Goal: Task Accomplishment & Management: Manage account settings

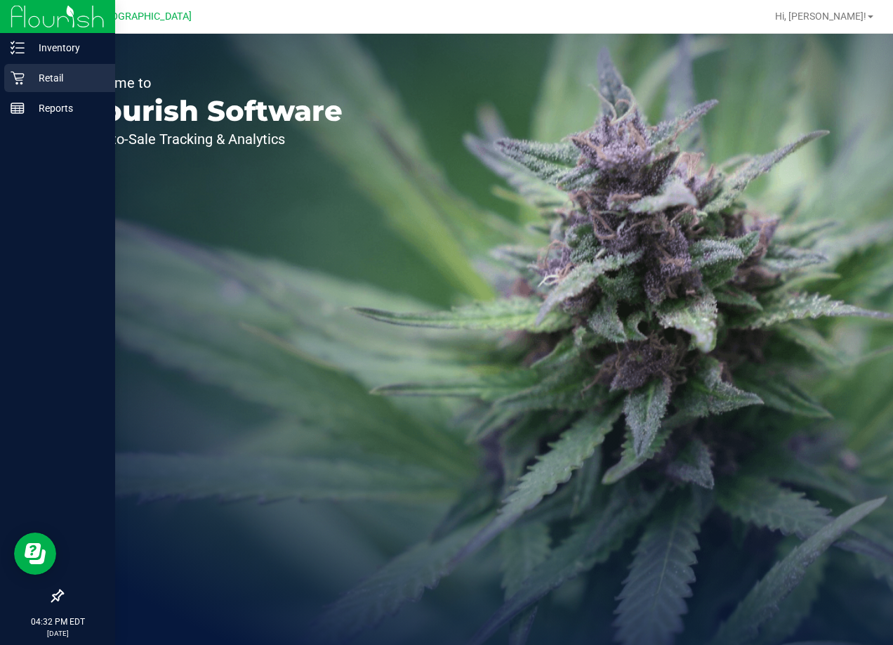
click at [25, 84] on p "Retail" at bounding box center [67, 78] width 84 height 17
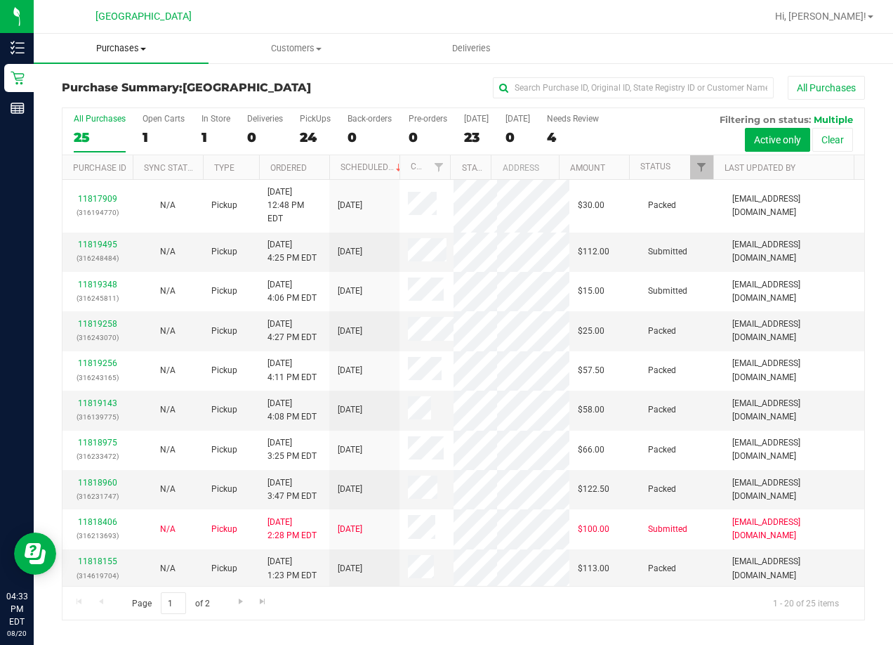
click at [119, 42] on span "Purchases" at bounding box center [121, 48] width 175 height 13
click at [105, 98] on span "Fulfillment" at bounding box center [77, 102] width 87 height 12
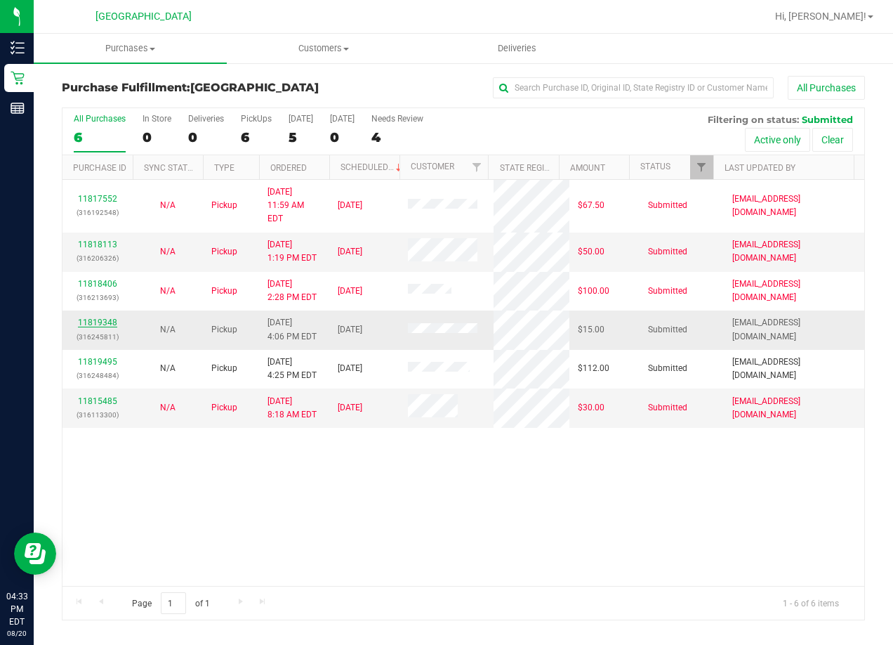
click at [102, 317] on link "11819348" at bounding box center [97, 322] width 39 height 10
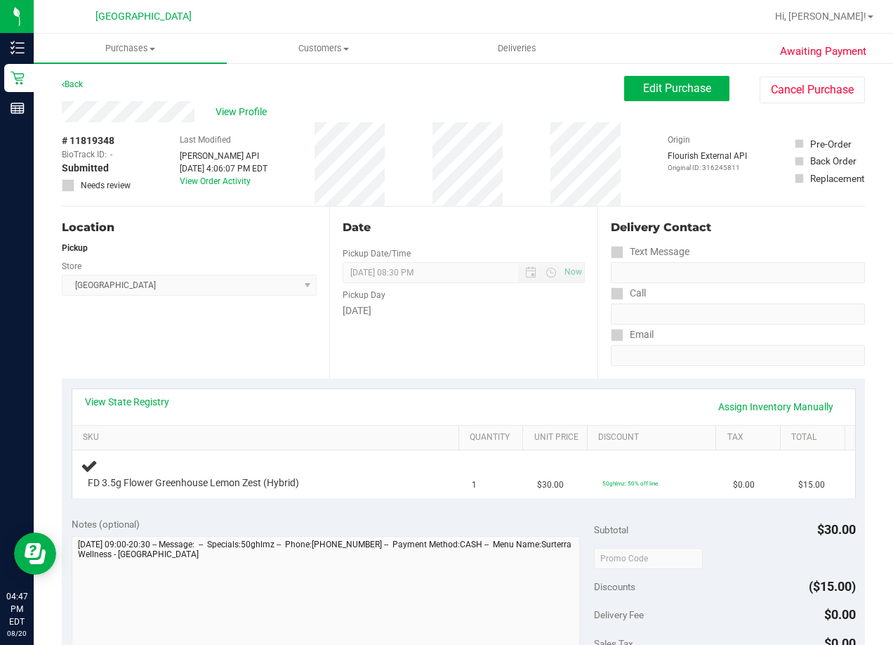
click at [892, 46] on ul "Purchases Summary of purchases Fulfillment All purchases Customers All customer…" at bounding box center [480, 49] width 893 height 30
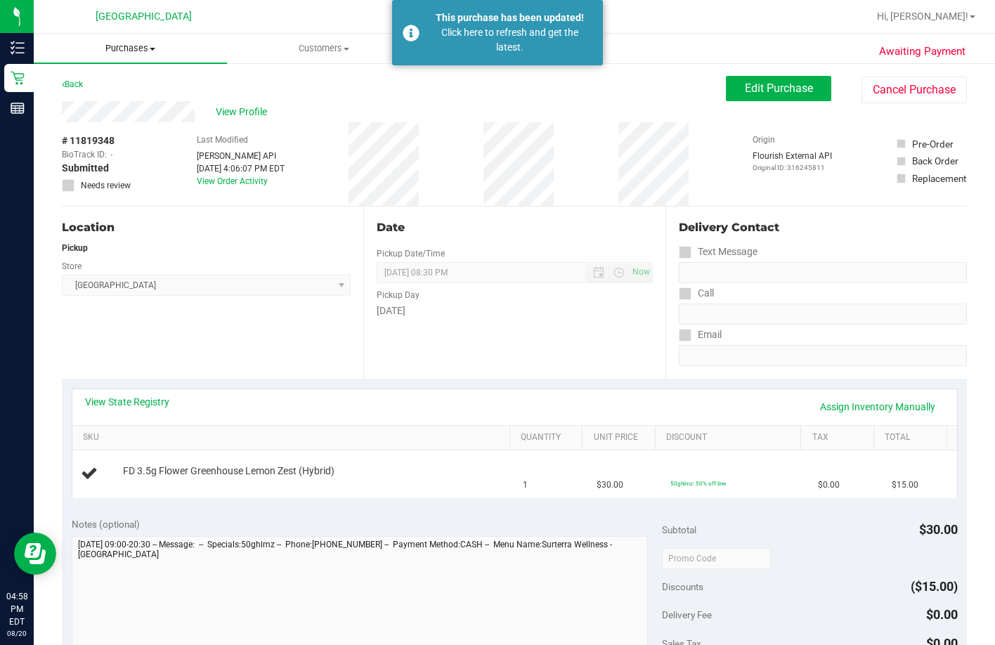
click at [124, 51] on span "Purchases" at bounding box center [130, 48] width 193 height 13
click at [129, 97] on li "Fulfillment" at bounding box center [130, 101] width 193 height 17
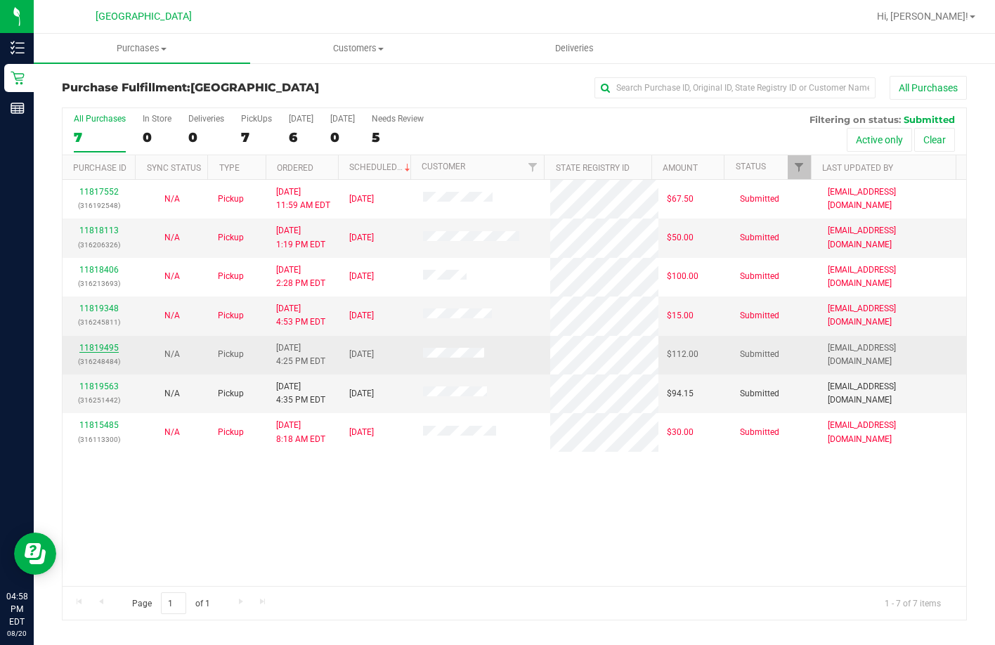
click at [96, 348] on link "11819495" at bounding box center [98, 348] width 39 height 10
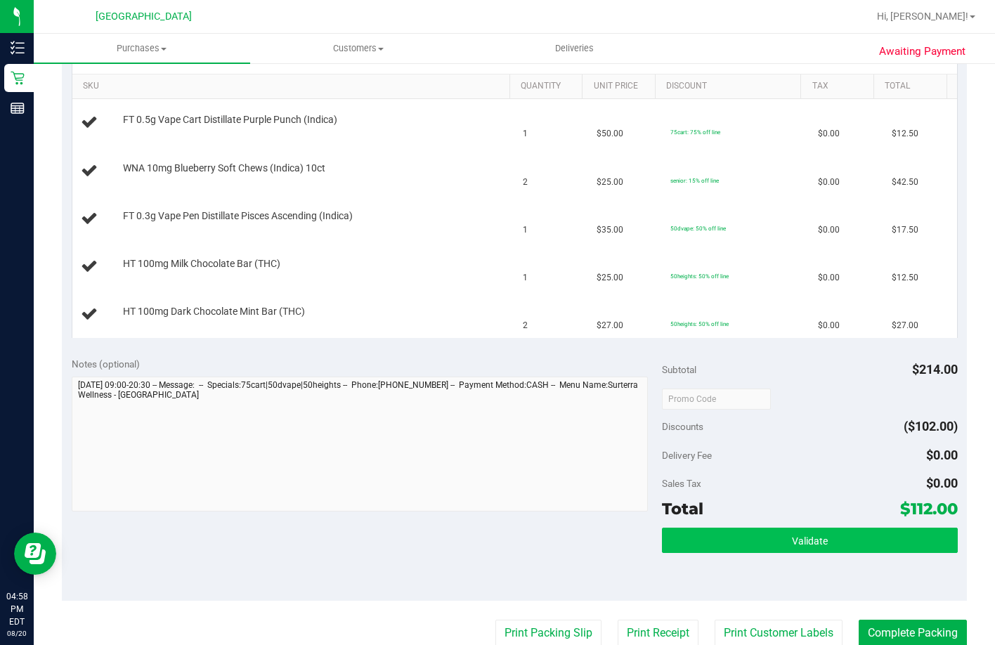
scroll to position [632, 0]
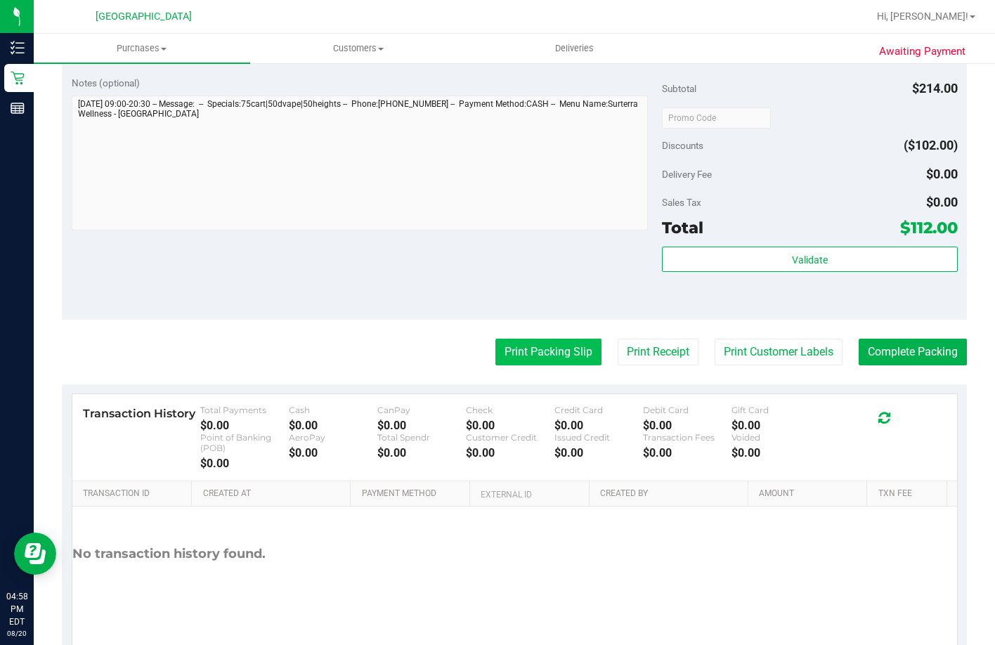
click at [528, 357] on button "Print Packing Slip" at bounding box center [548, 352] width 106 height 27
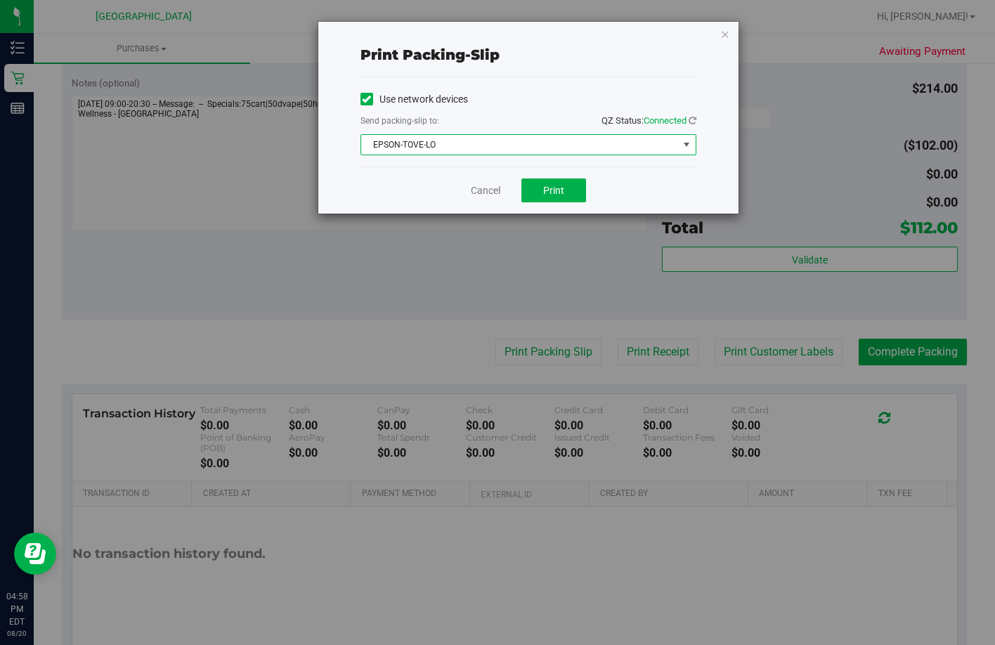
click at [538, 139] on span "EPSON-TOVE-LO" at bounding box center [519, 145] width 317 height 20
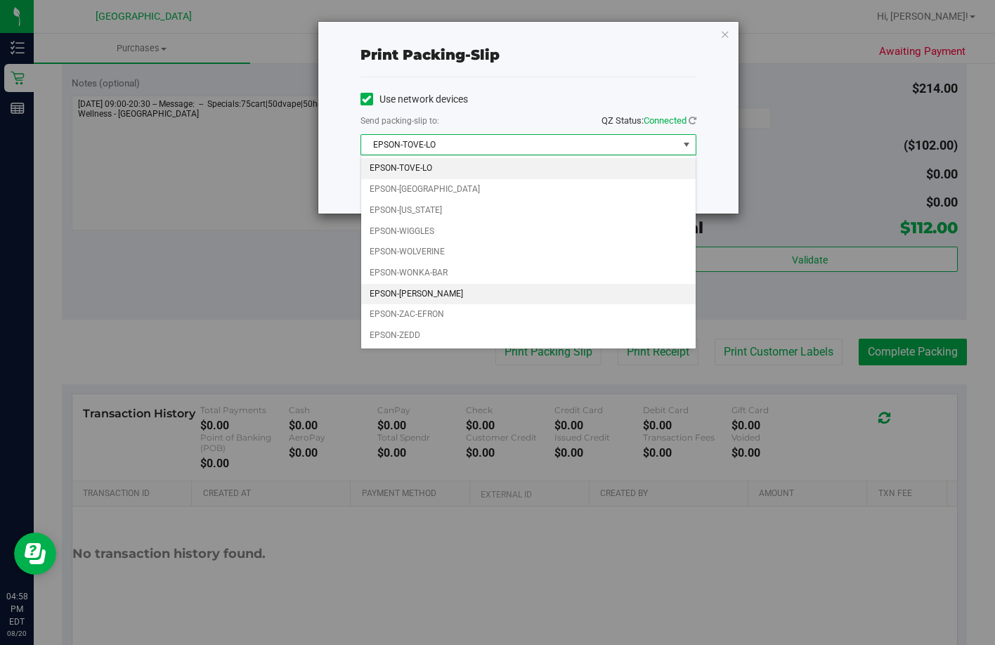
click at [441, 292] on li "EPSON-[PERSON_NAME]" at bounding box center [528, 294] width 334 height 21
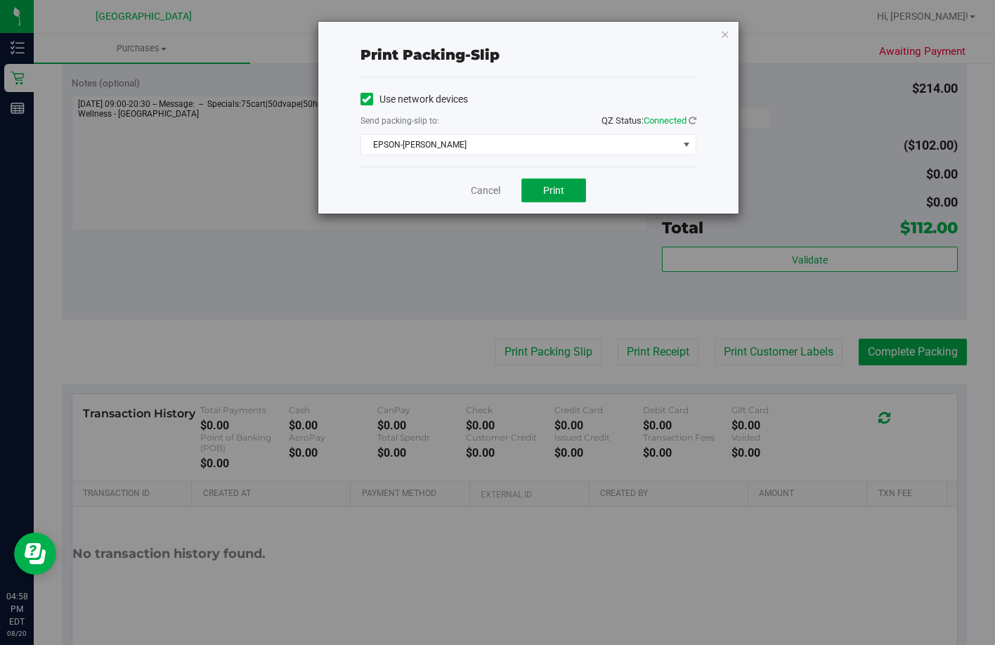
click at [569, 195] on button "Print" at bounding box center [553, 190] width 65 height 24
click at [497, 195] on link "Cancel" at bounding box center [486, 190] width 30 height 15
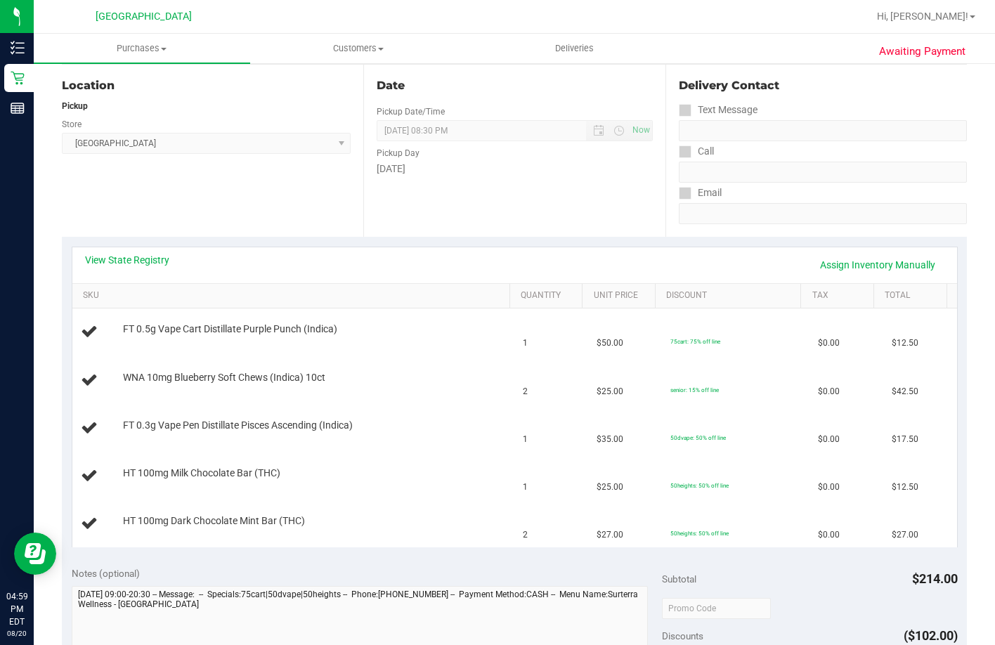
scroll to position [117, 0]
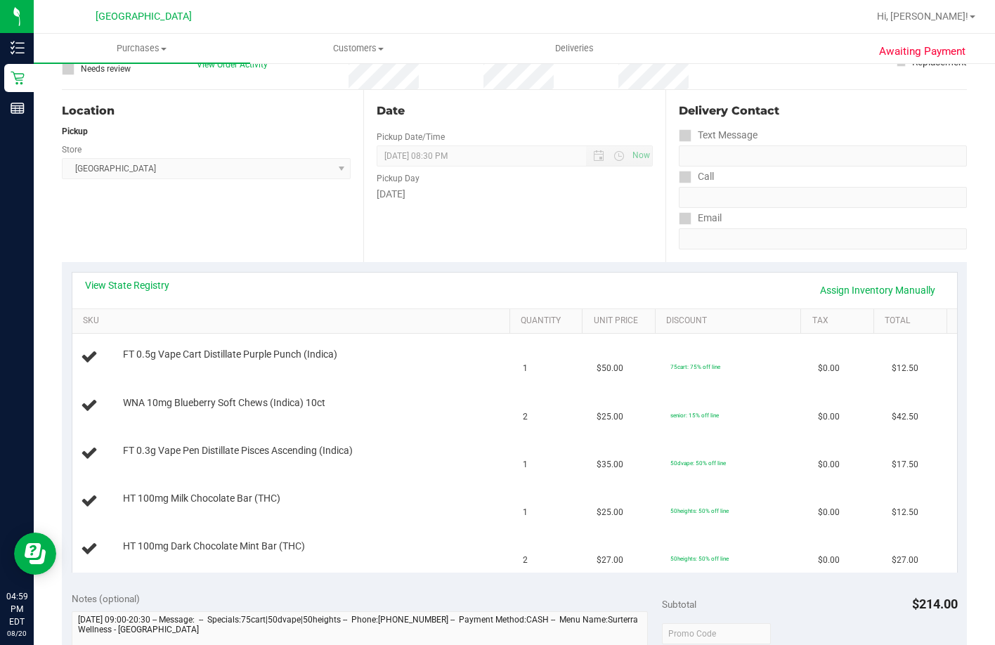
click at [558, 226] on div "Date Pickup Date/Time [DATE] Now [DATE] 08:30 PM Now Pickup Day [DATE]" at bounding box center [513, 176] width 301 height 172
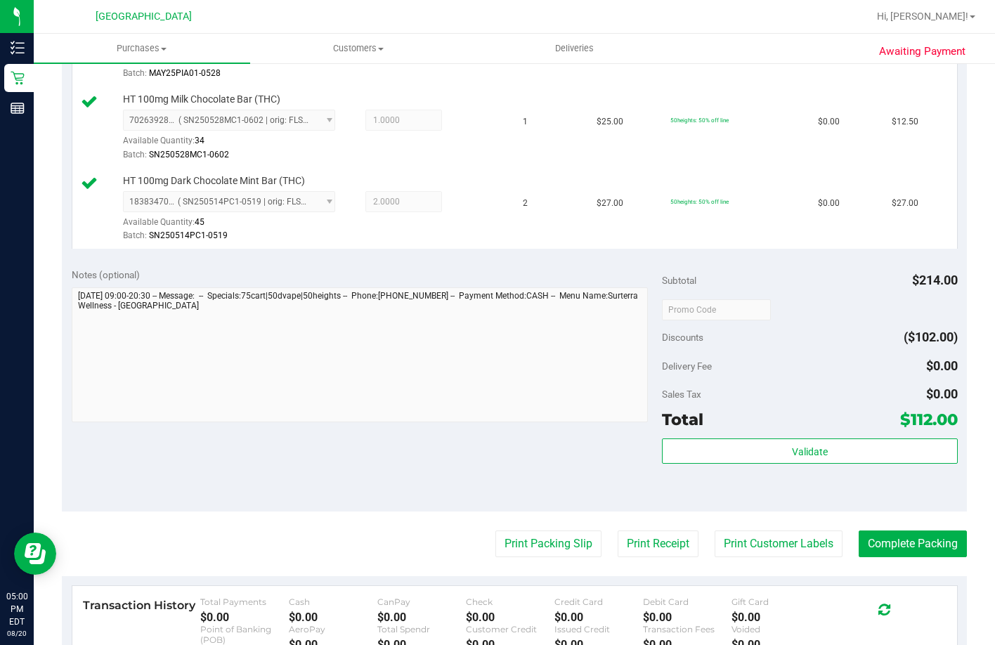
scroll to position [608, 0]
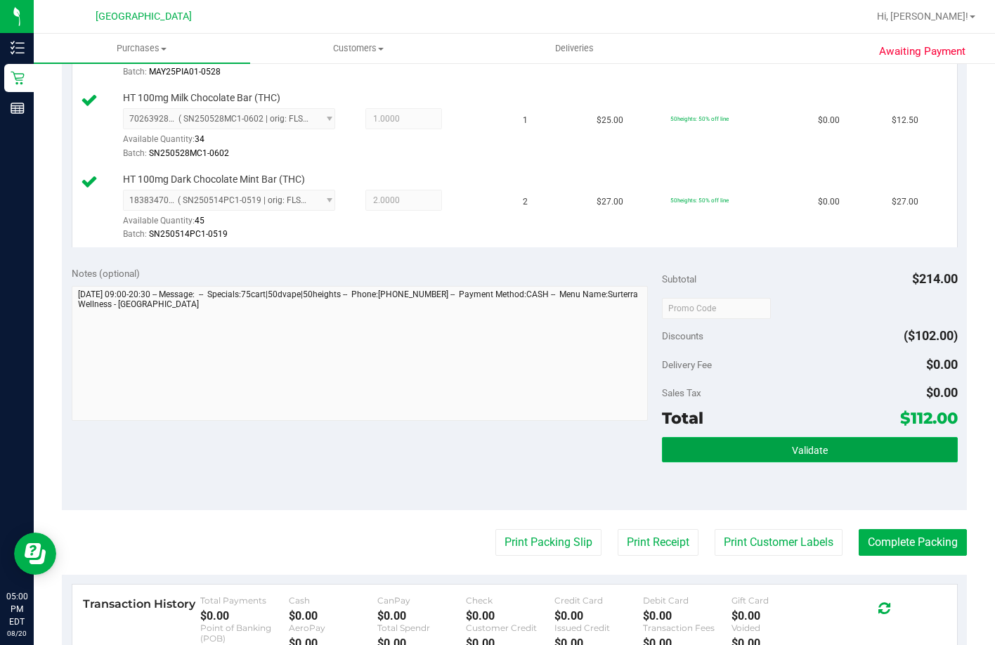
click at [733, 462] on button "Validate" at bounding box center [809, 449] width 295 height 25
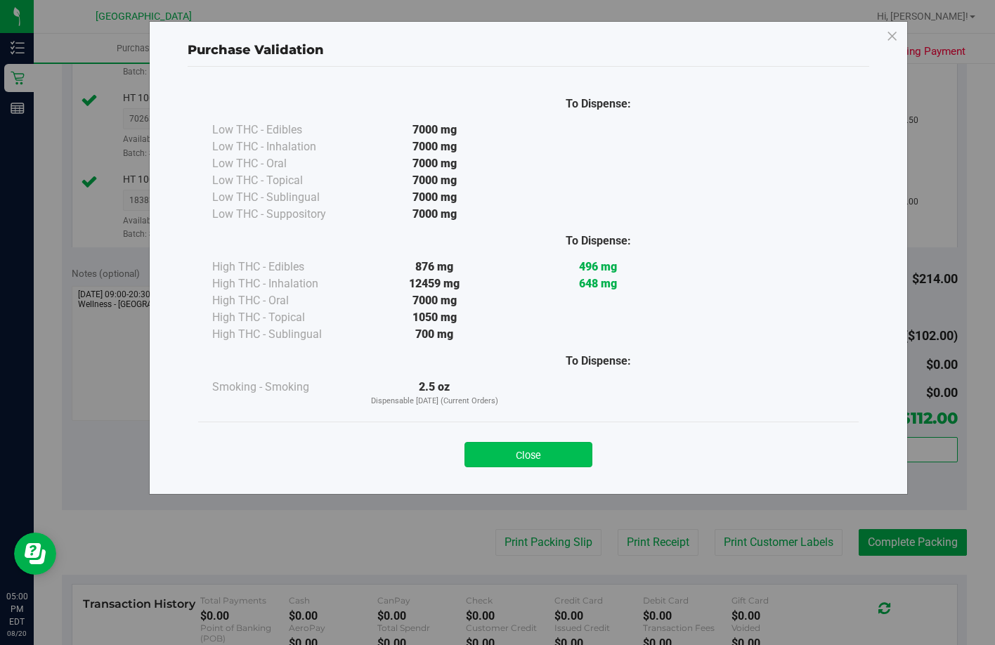
click at [584, 452] on button "Close" at bounding box center [528, 454] width 128 height 25
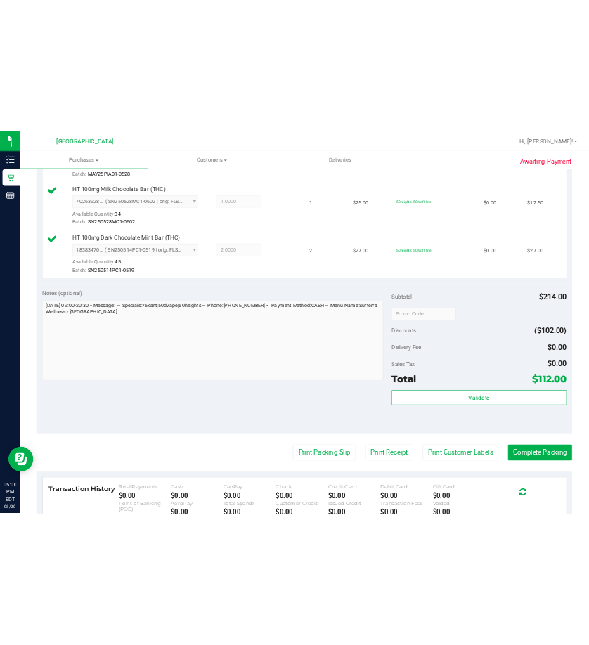
scroll to position [679, 0]
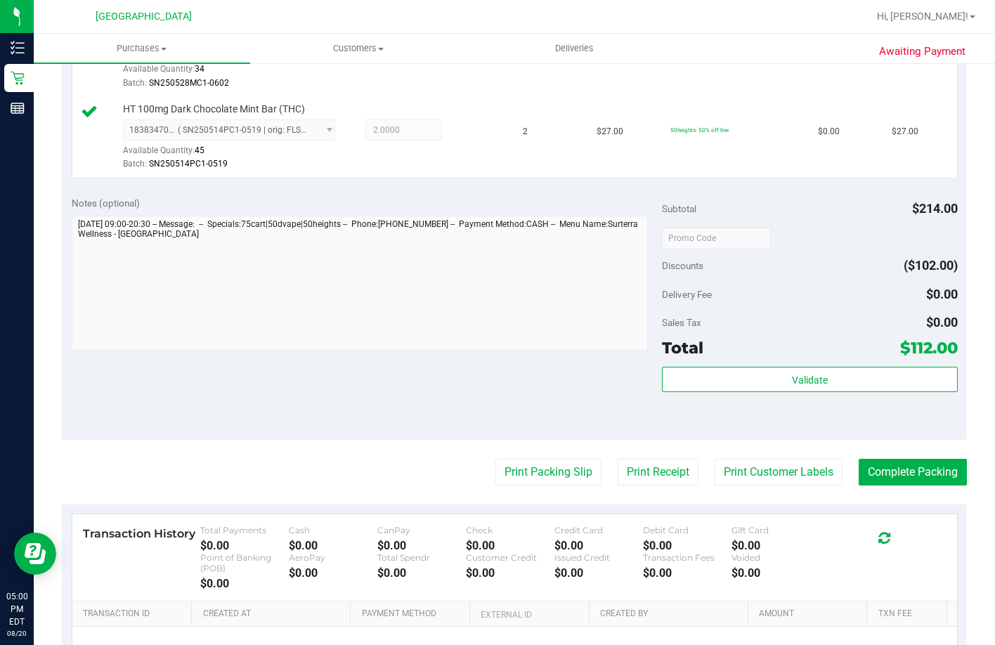
click at [794, 430] on div "Validate" at bounding box center [809, 398] width 295 height 63
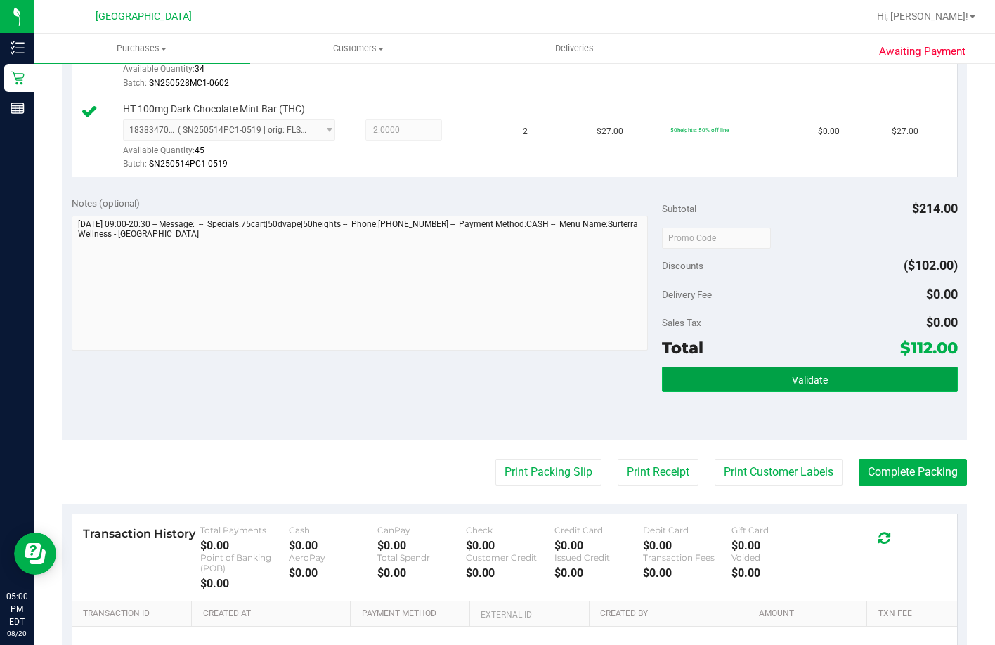
click at [790, 392] on button "Validate" at bounding box center [809, 379] width 295 height 25
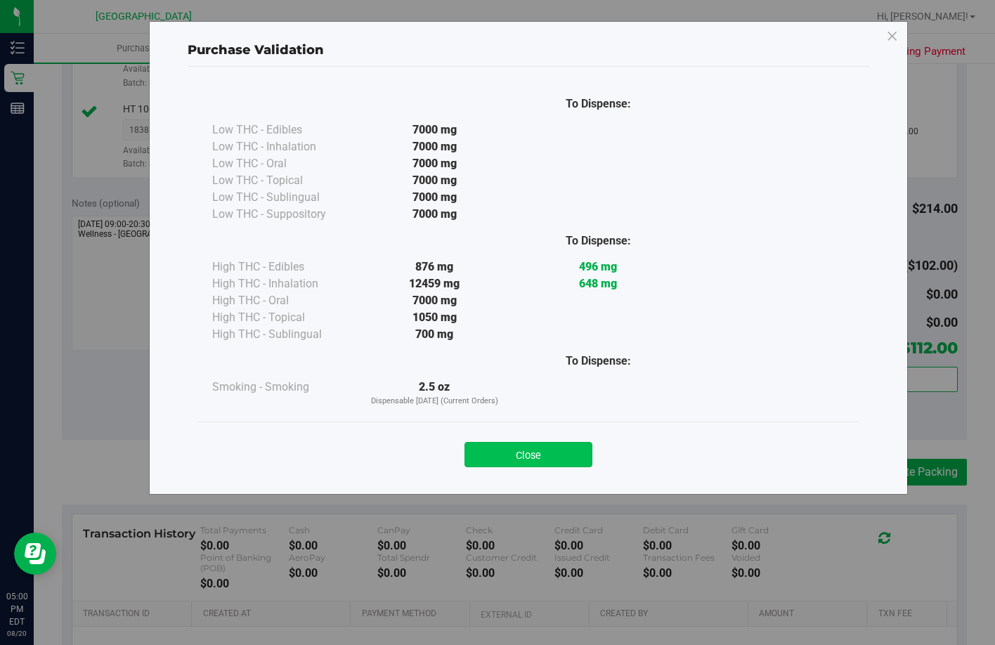
click at [534, 452] on button "Close" at bounding box center [528, 454] width 128 height 25
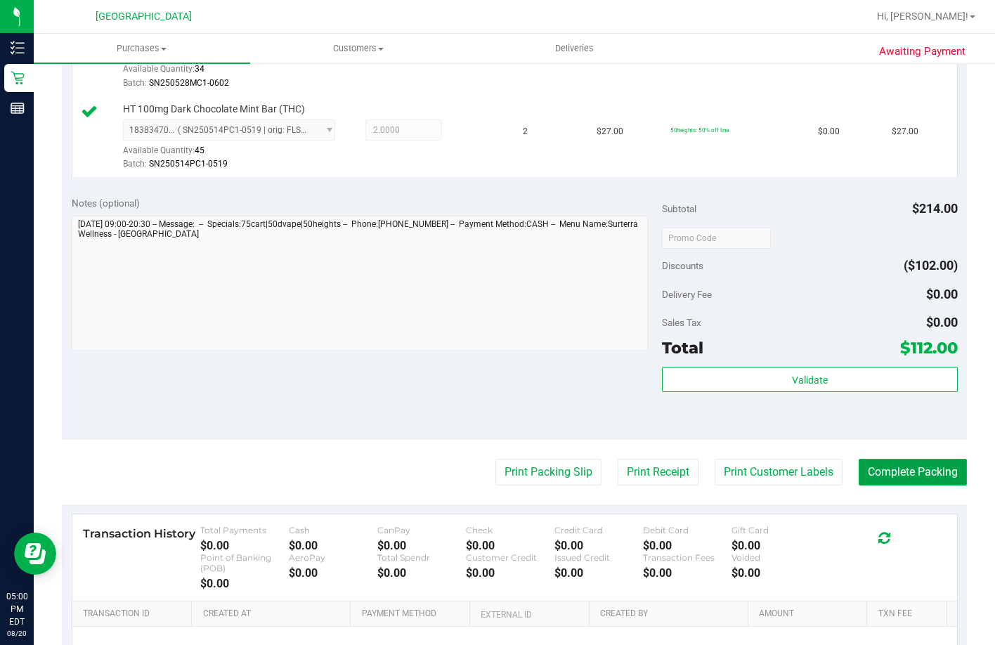
click at [878, 485] on button "Complete Packing" at bounding box center [912, 472] width 108 height 27
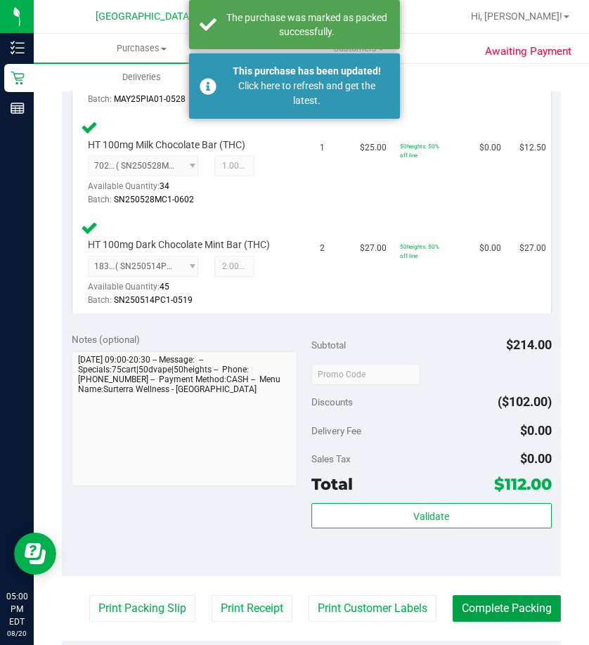
scroll to position [697, 0]
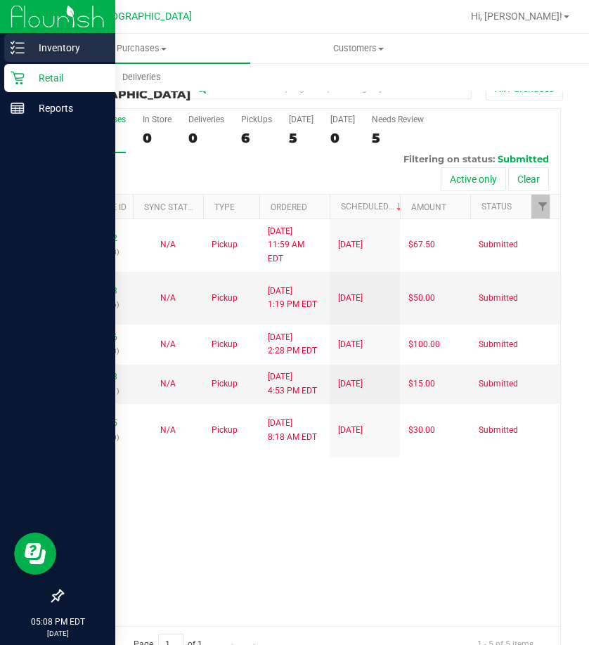
drag, startPoint x: 32, startPoint y: 41, endPoint x: 41, endPoint y: 41, distance: 9.2
click at [32, 41] on p "Inventory" at bounding box center [67, 47] width 84 height 17
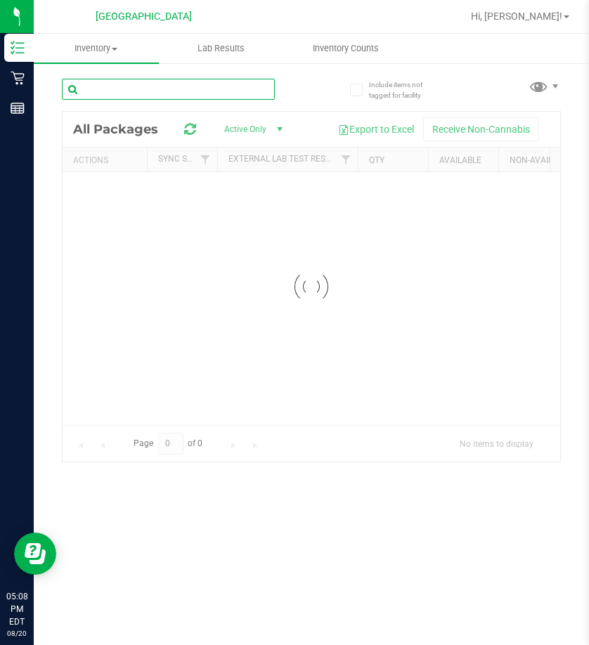
click at [175, 78] on div "Inventory All packages All inventory Waste log Lab Results Inventory Counts" at bounding box center [311, 339] width 555 height 611
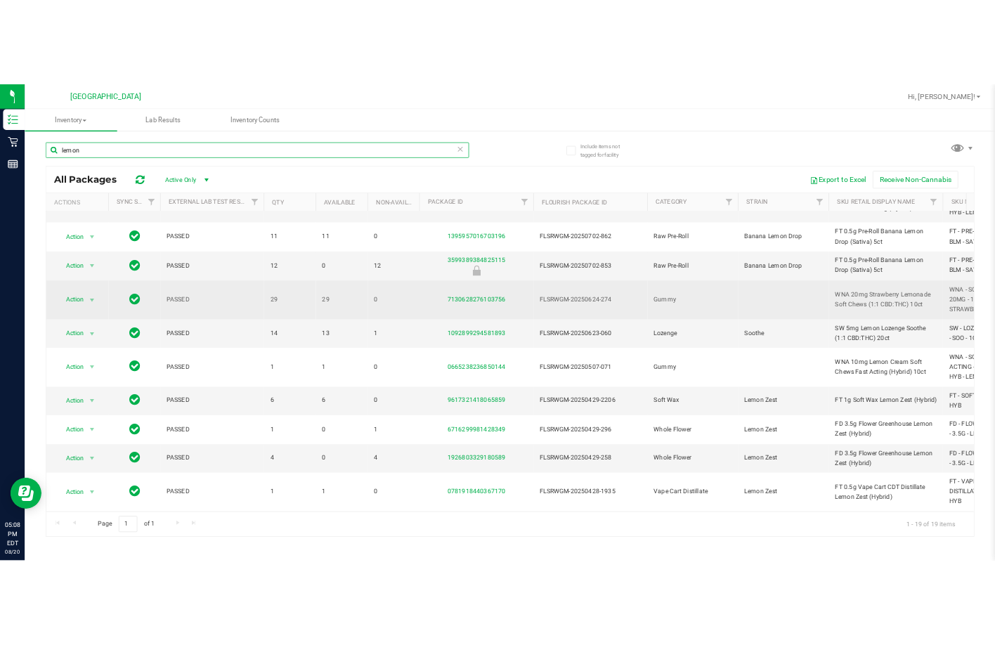
scroll to position [427, 0]
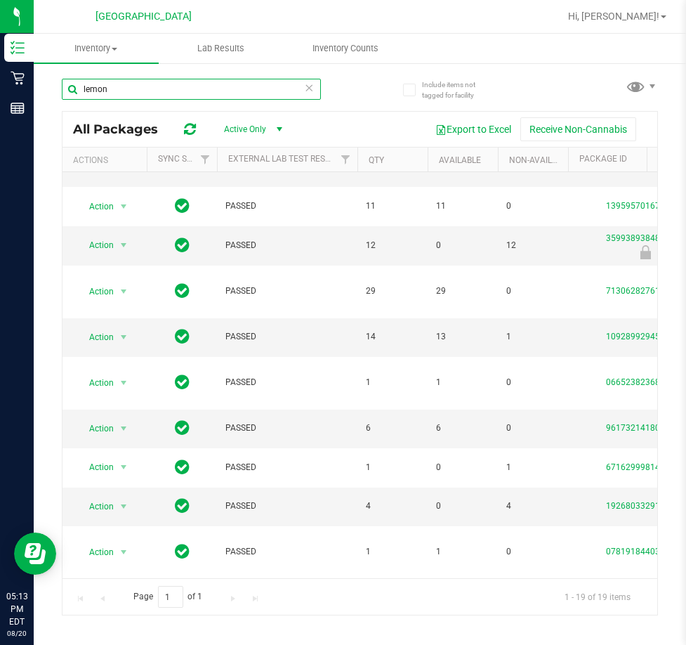
type input "lemon"
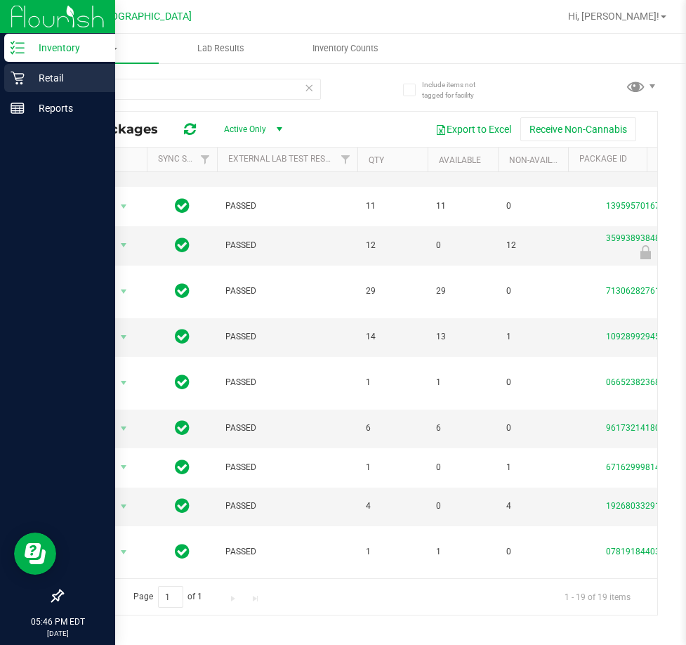
click at [25, 74] on p "Retail" at bounding box center [67, 78] width 84 height 17
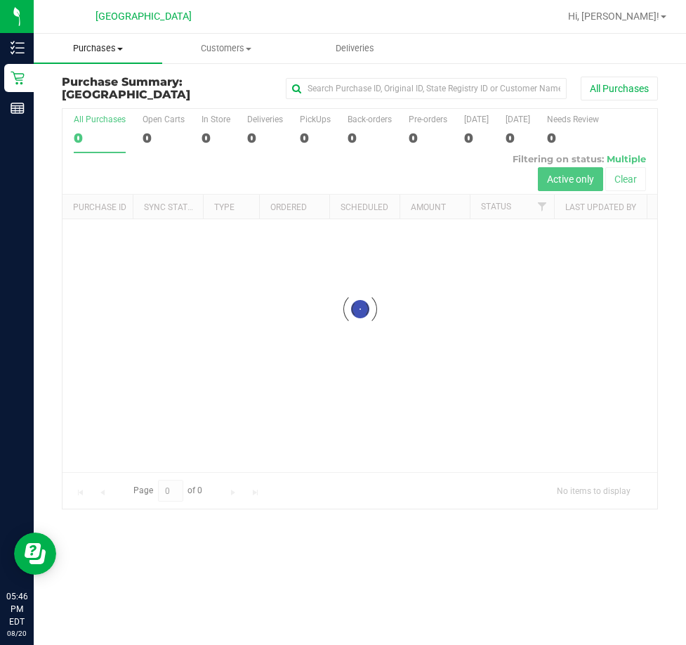
drag, startPoint x: 123, startPoint y: 53, endPoint x: 112, endPoint y: 52, distance: 10.6
click at [122, 53] on span "Purchases" at bounding box center [98, 48] width 129 height 13
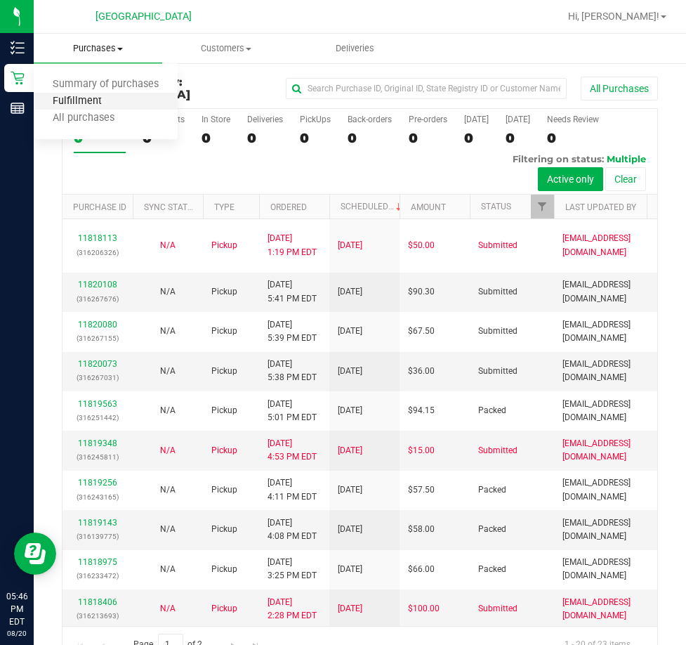
click at [103, 102] on span "Fulfillment" at bounding box center [77, 102] width 87 height 12
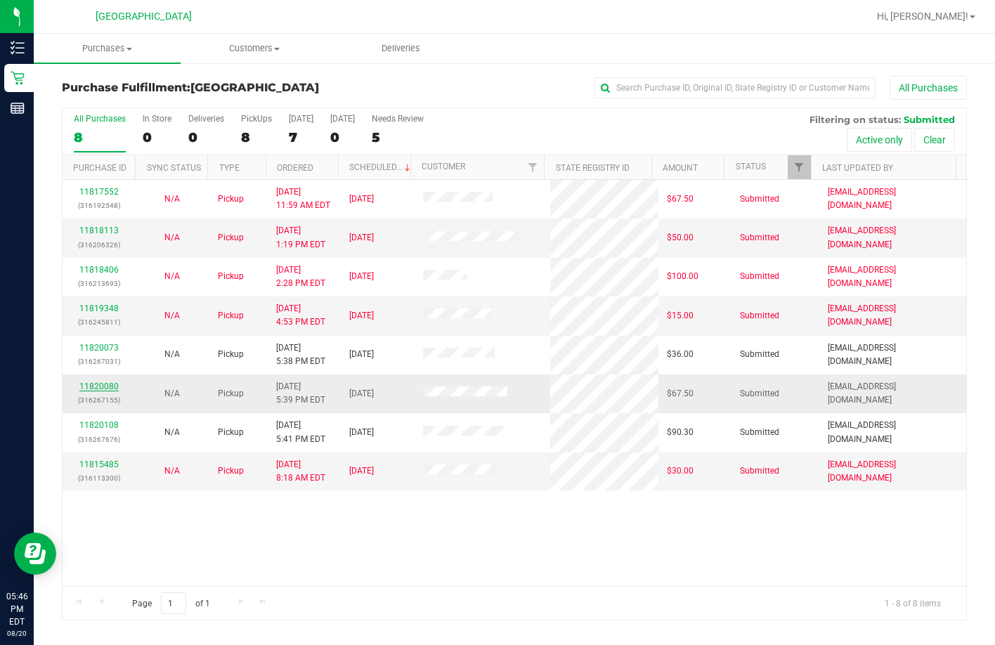
click at [112, 387] on link "11820080" at bounding box center [98, 386] width 39 height 10
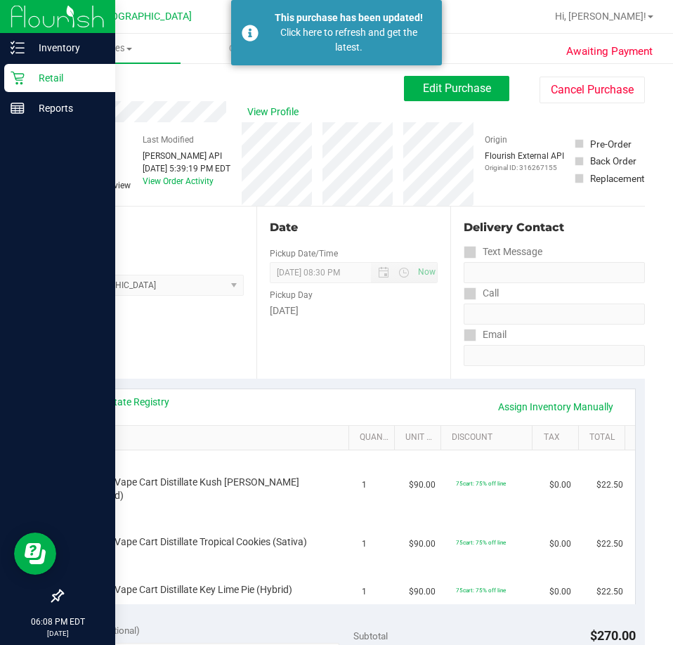
click at [27, 73] on p "Retail" at bounding box center [67, 78] width 84 height 17
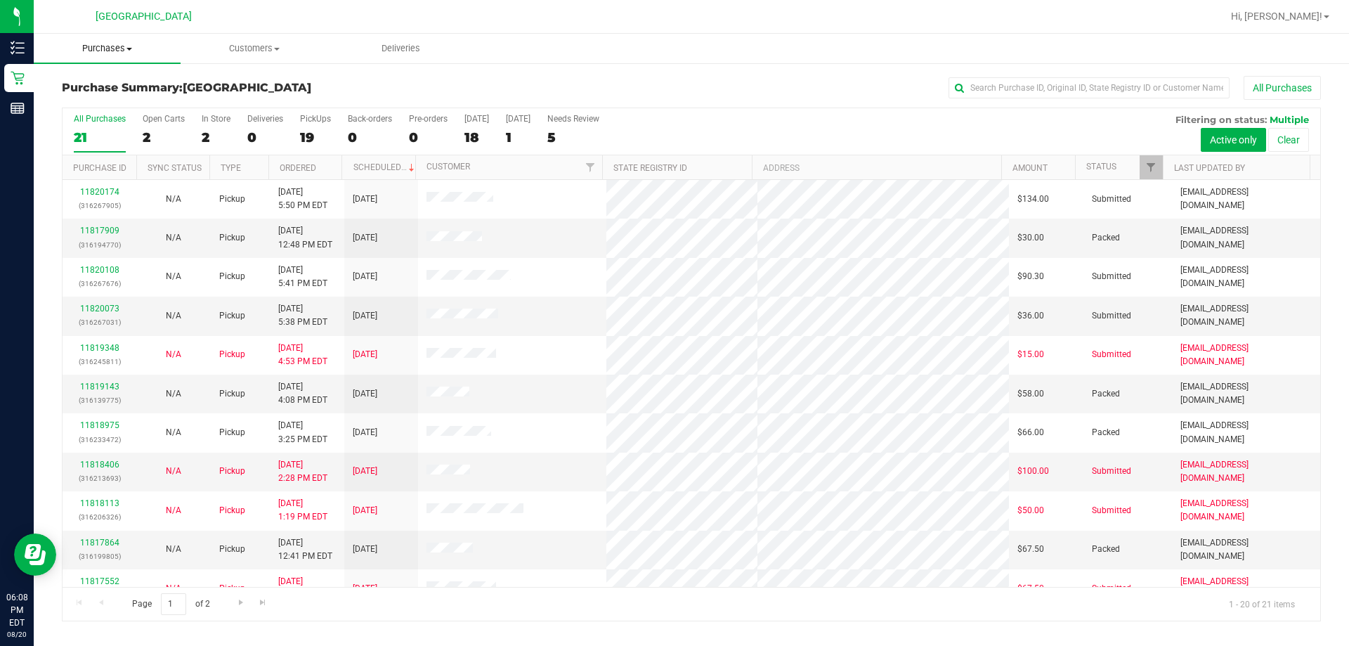
click at [96, 50] on span "Purchases" at bounding box center [107, 48] width 147 height 13
click at [111, 100] on span "Fulfillment" at bounding box center [77, 102] width 87 height 12
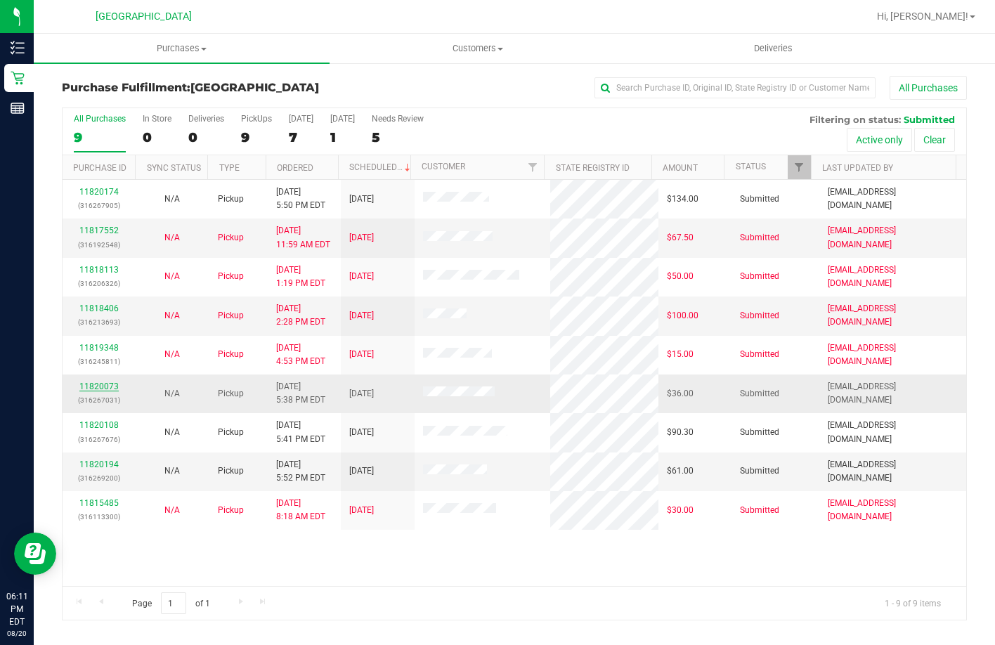
click at [105, 386] on link "11820073" at bounding box center [98, 386] width 39 height 10
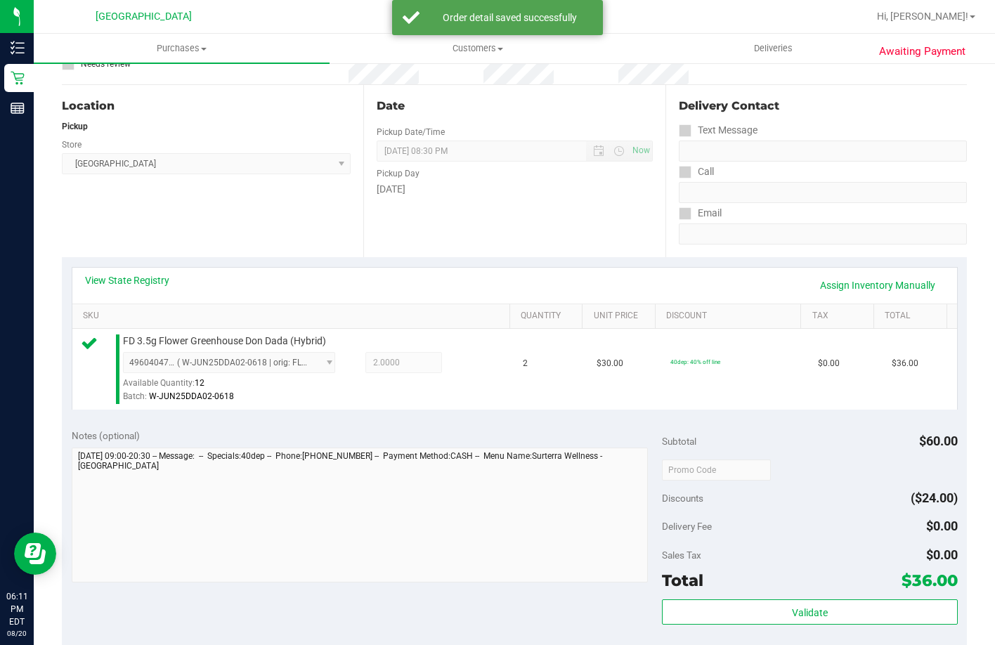
scroll to position [281, 0]
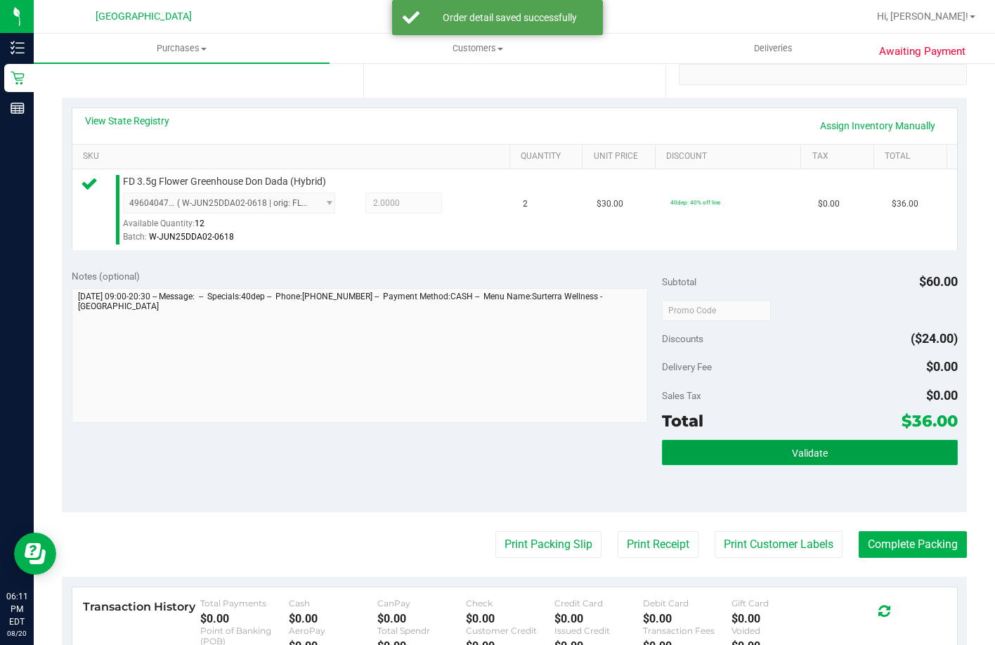
click at [890, 465] on button "Validate" at bounding box center [809, 452] width 295 height 25
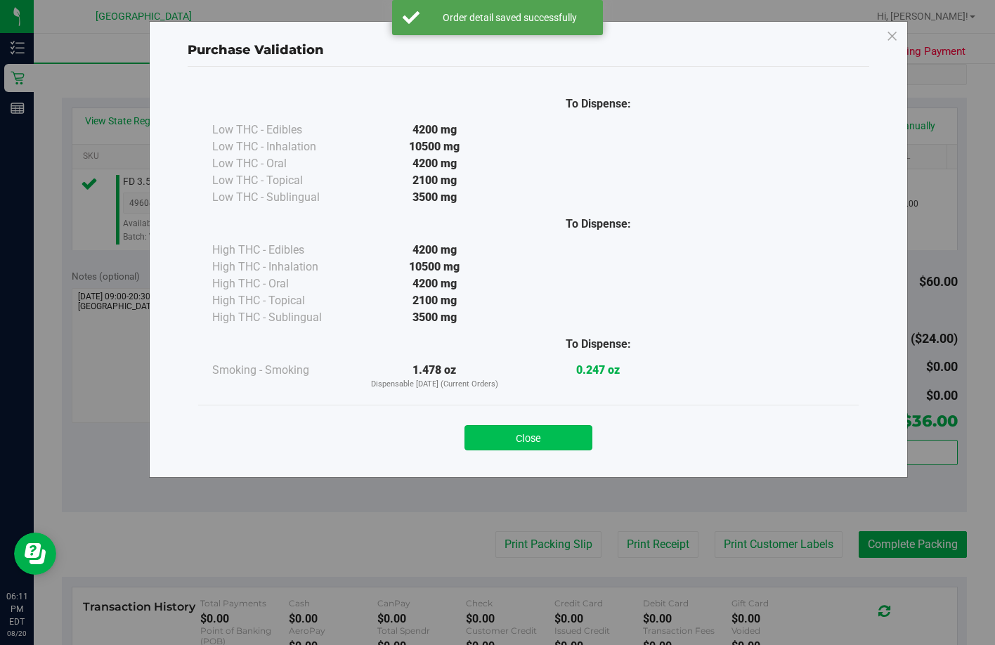
click at [558, 437] on button "Close" at bounding box center [528, 437] width 128 height 25
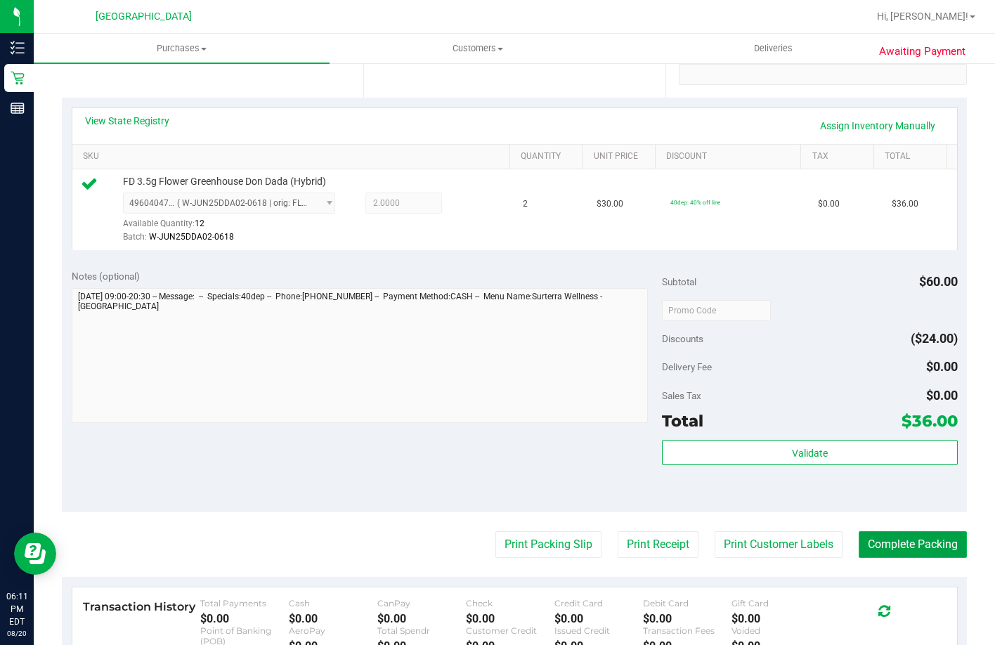
click at [868, 558] on button "Complete Packing" at bounding box center [912, 544] width 108 height 27
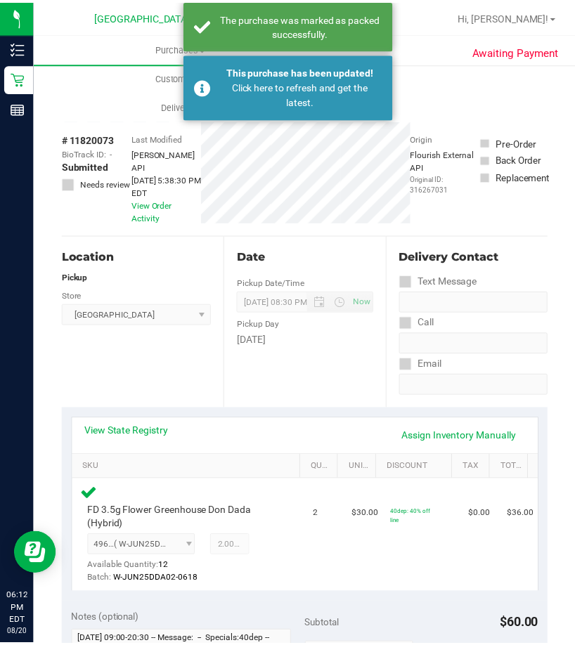
scroll to position [0, 0]
